Goal: Task Accomplishment & Management: Use online tool/utility

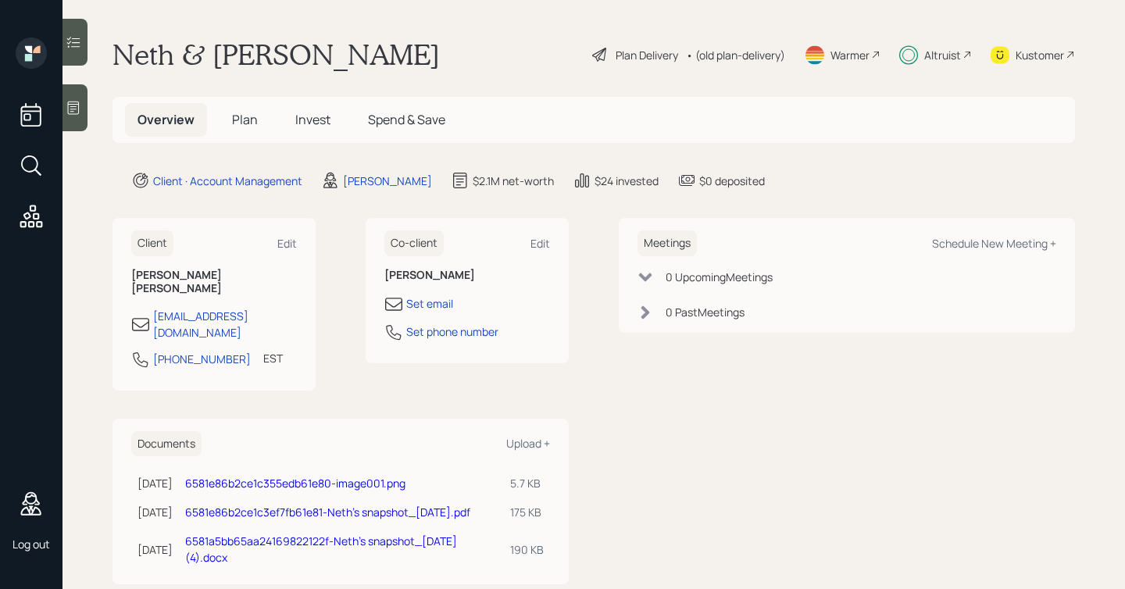
click at [308, 109] on h5 "Invest" at bounding box center [313, 120] width 60 height 34
